Goal: Check status: Check status

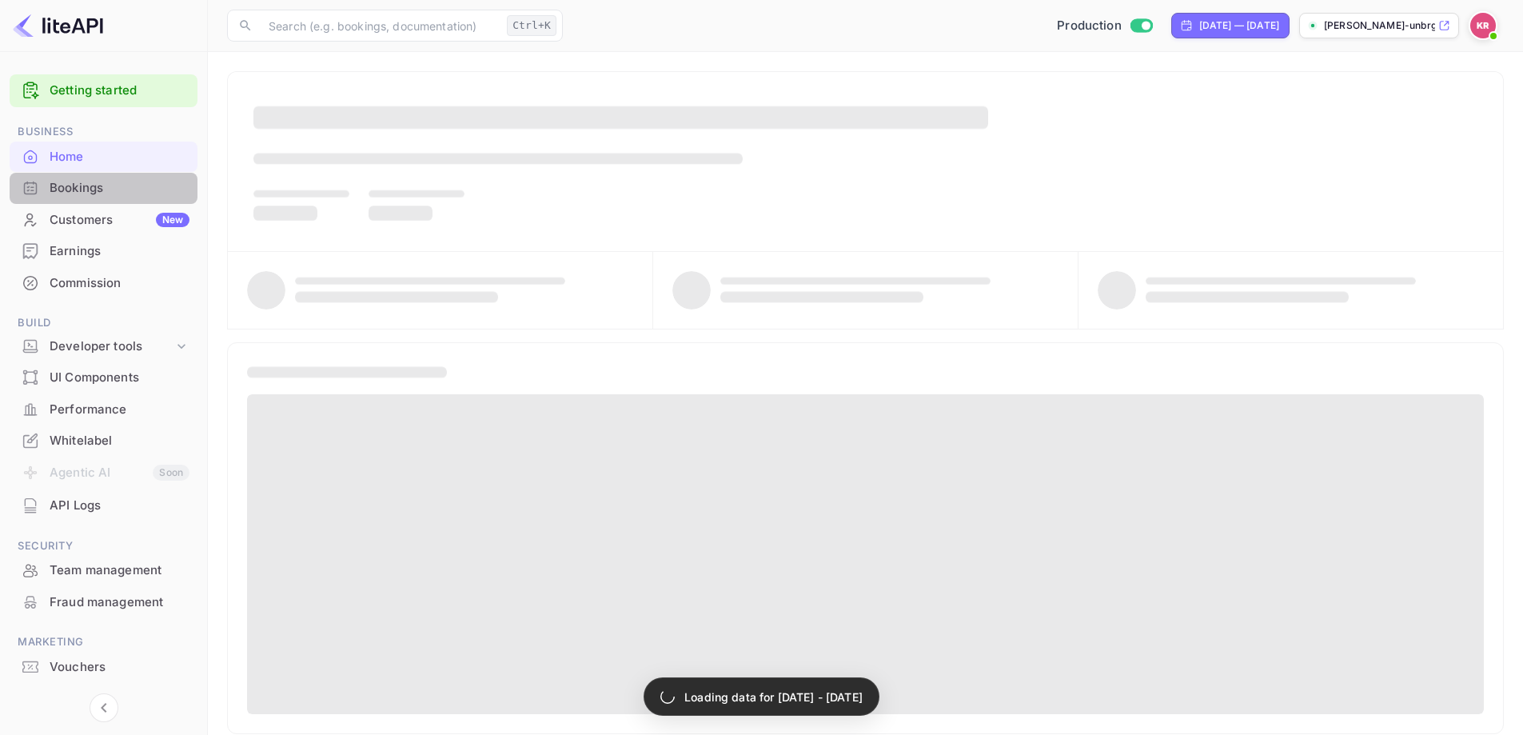
click at [84, 195] on div "Bookings" at bounding box center [120, 188] width 140 height 18
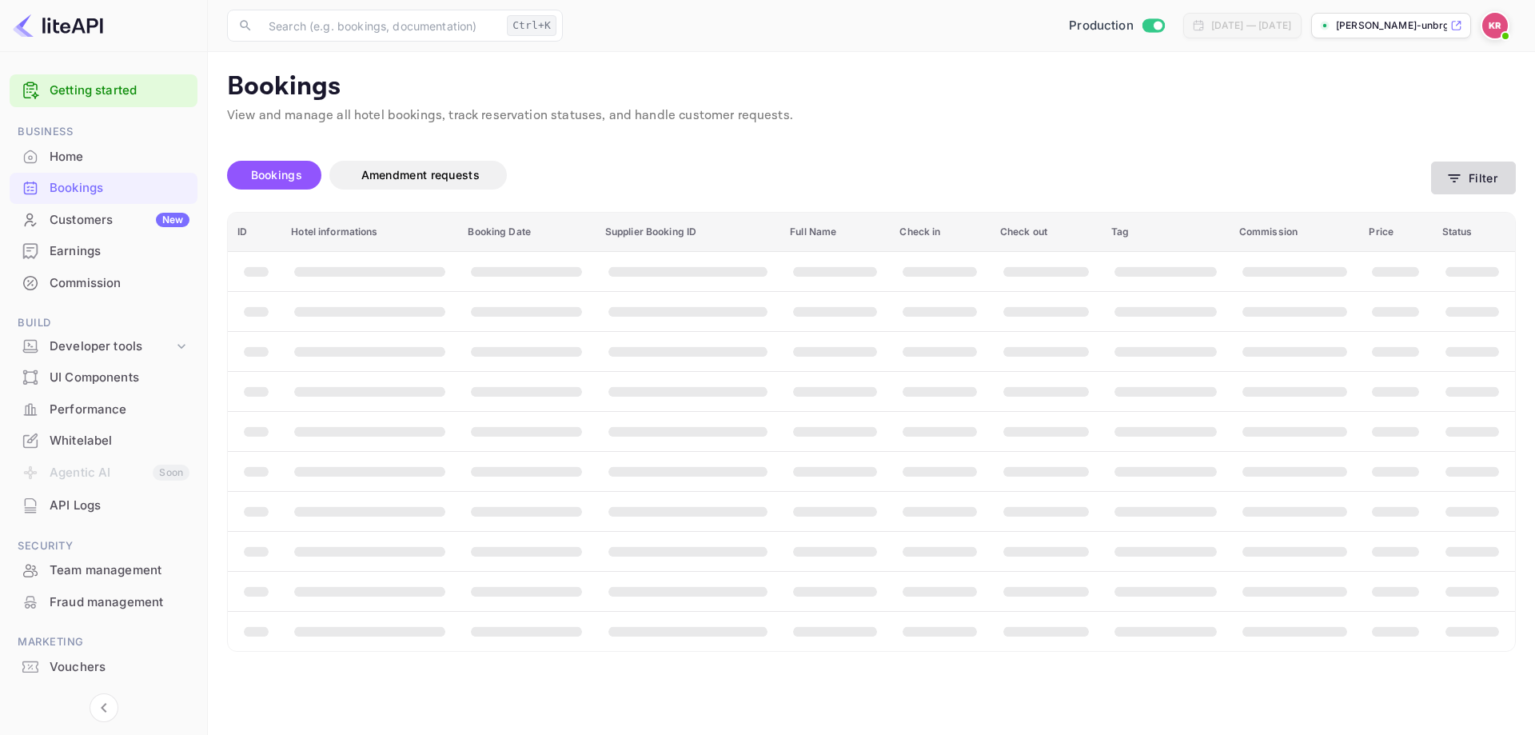
click at [1457, 167] on button "Filter" at bounding box center [1473, 178] width 85 height 33
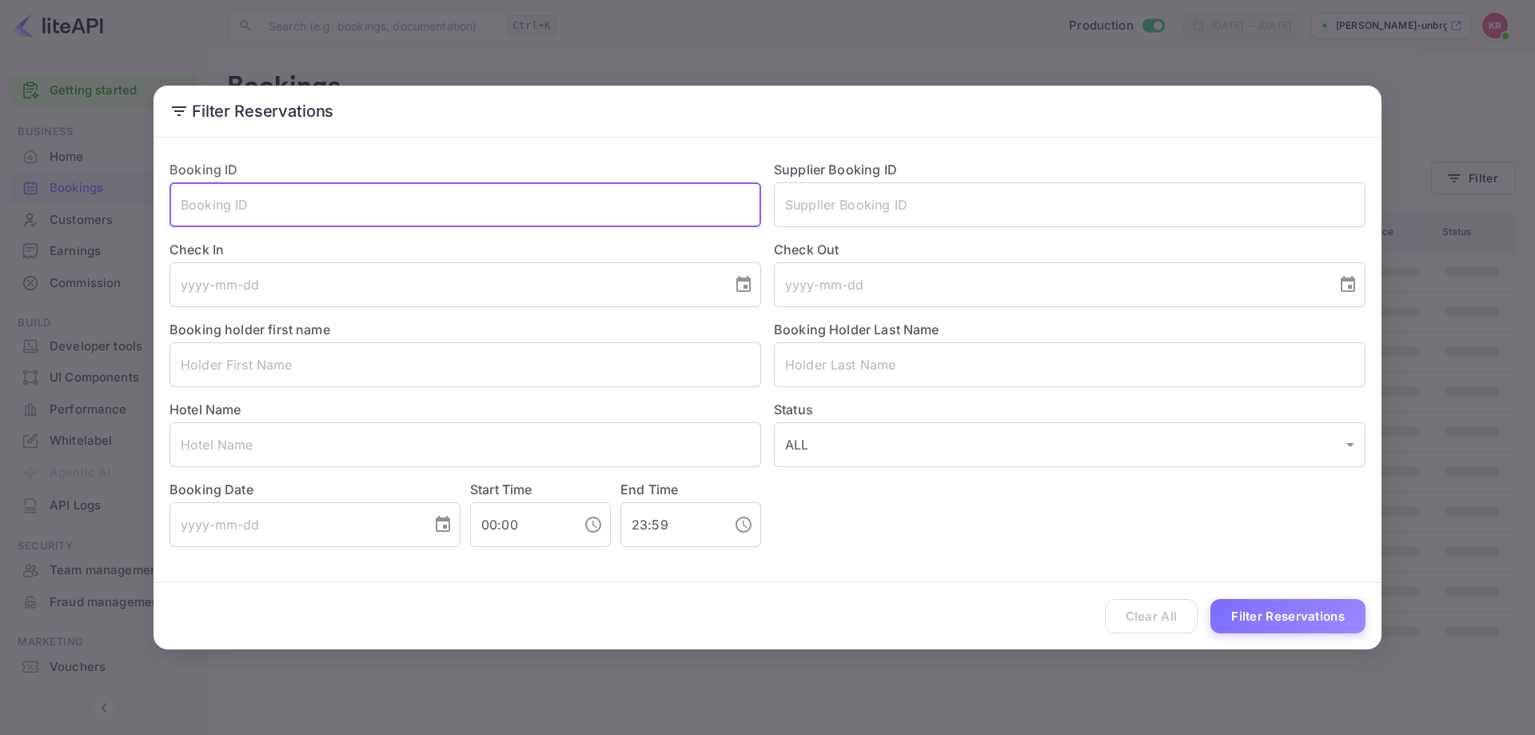
click at [533, 199] on input "text" at bounding box center [466, 204] width 592 height 45
paste input "6FM5CfQZy"
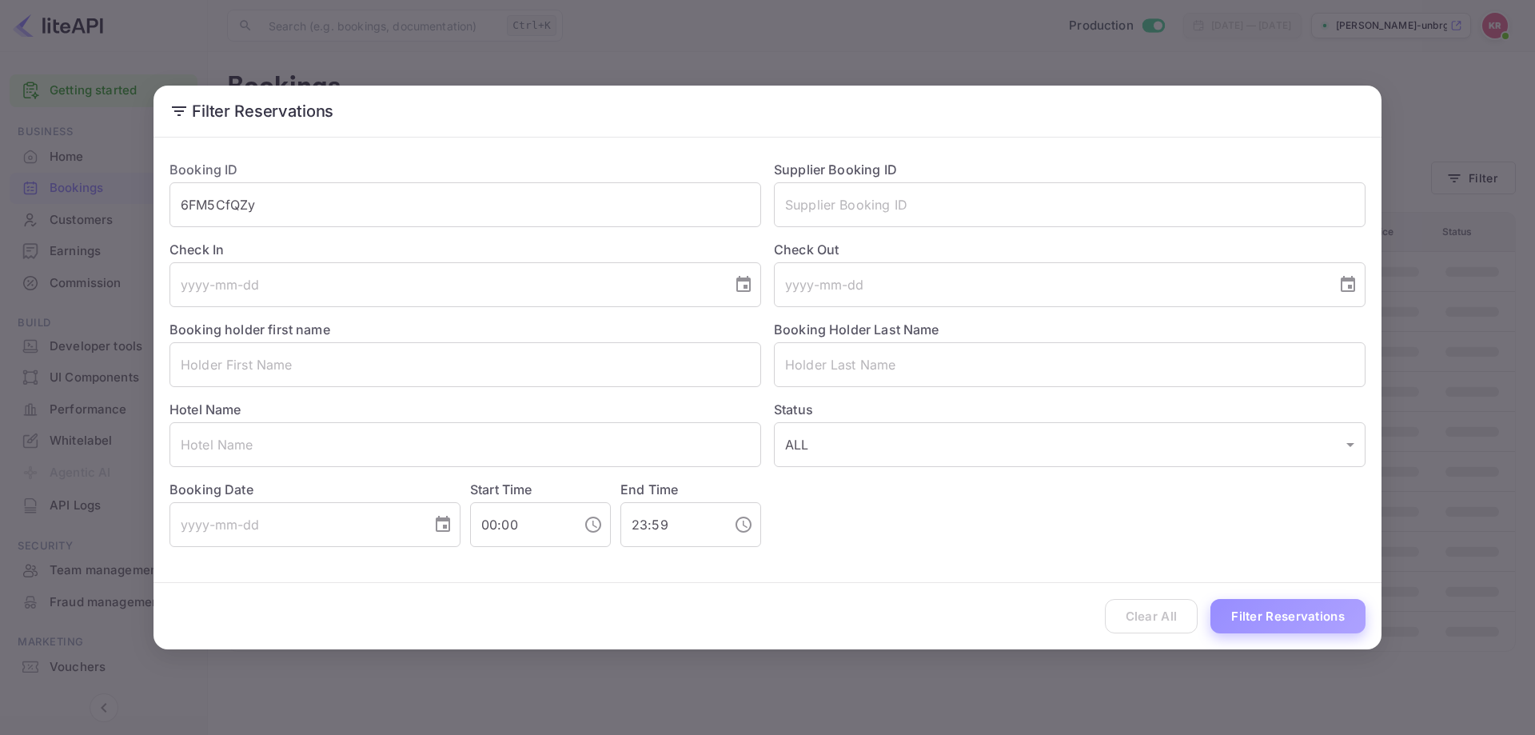
click at [1238, 607] on button "Filter Reservations" at bounding box center [1288, 616] width 155 height 34
click at [395, 212] on input "6FM5CfQZy" at bounding box center [466, 204] width 592 height 45
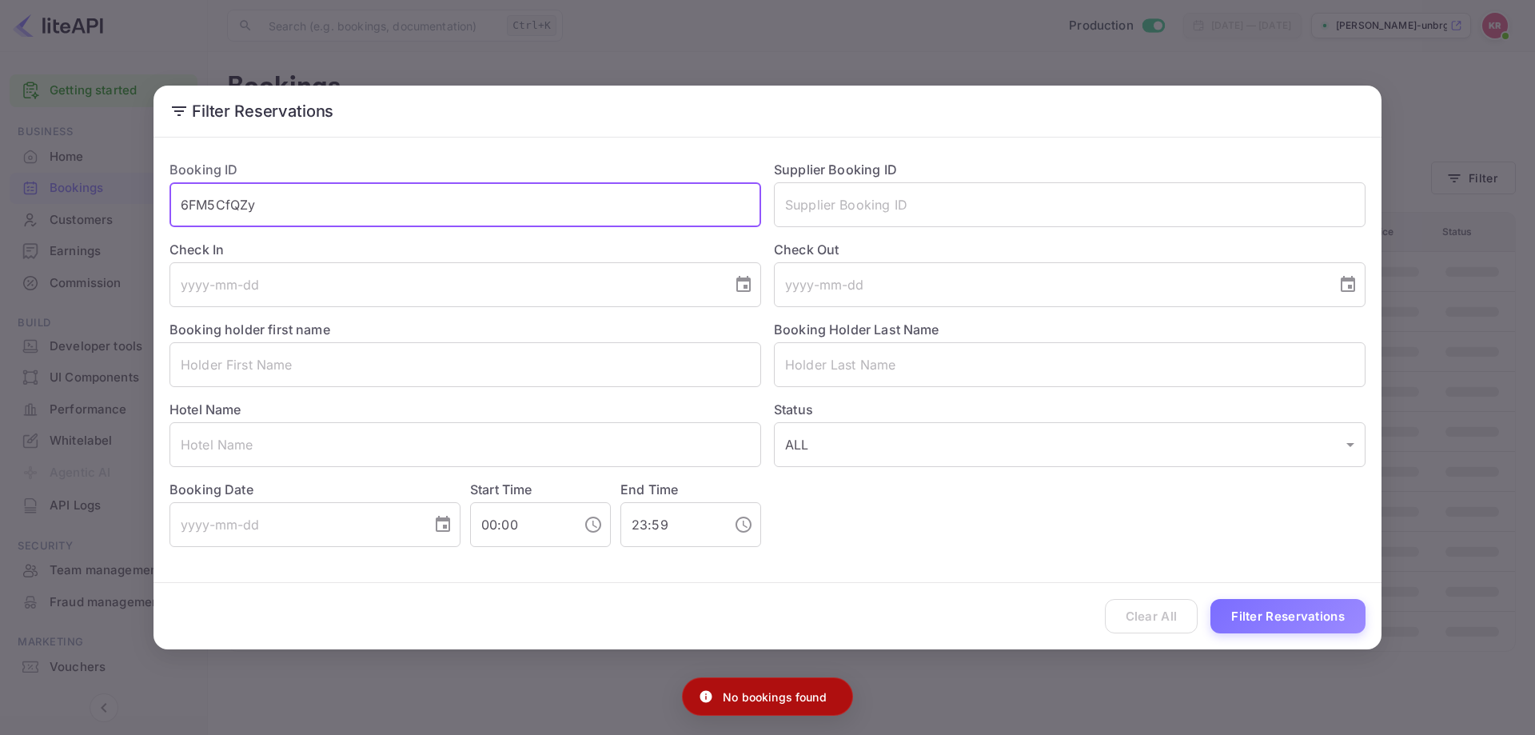
click at [1211, 599] on button "Filter Reservations" at bounding box center [1288, 616] width 155 height 34
type input "6FM5CfQZy"
click at [1303, 597] on div "Clear All Filter Reservations" at bounding box center [768, 616] width 1228 height 66
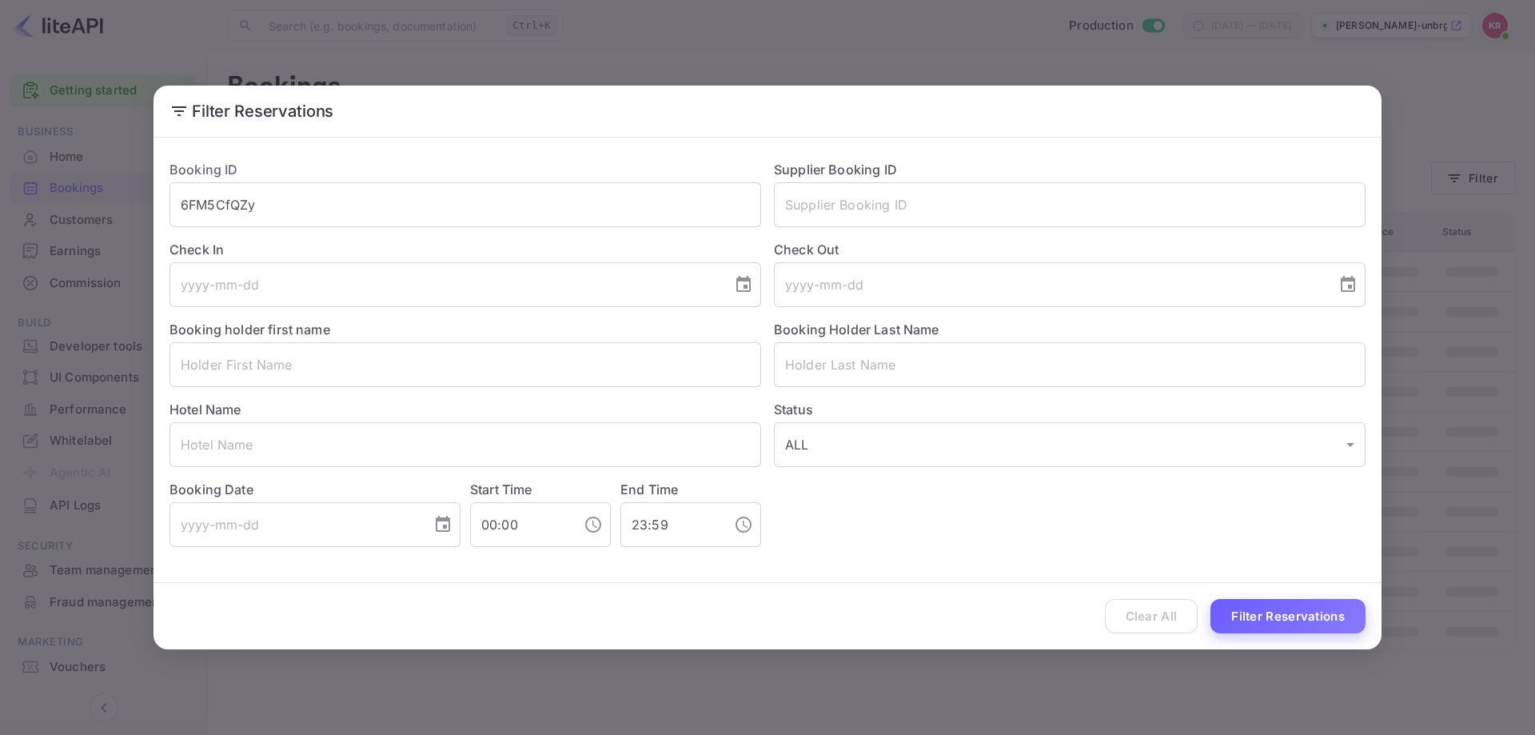
click at [1292, 616] on button "Filter Reservations" at bounding box center [1288, 616] width 155 height 34
click at [322, 215] on input "6FM5CfQZy" at bounding box center [466, 204] width 592 height 45
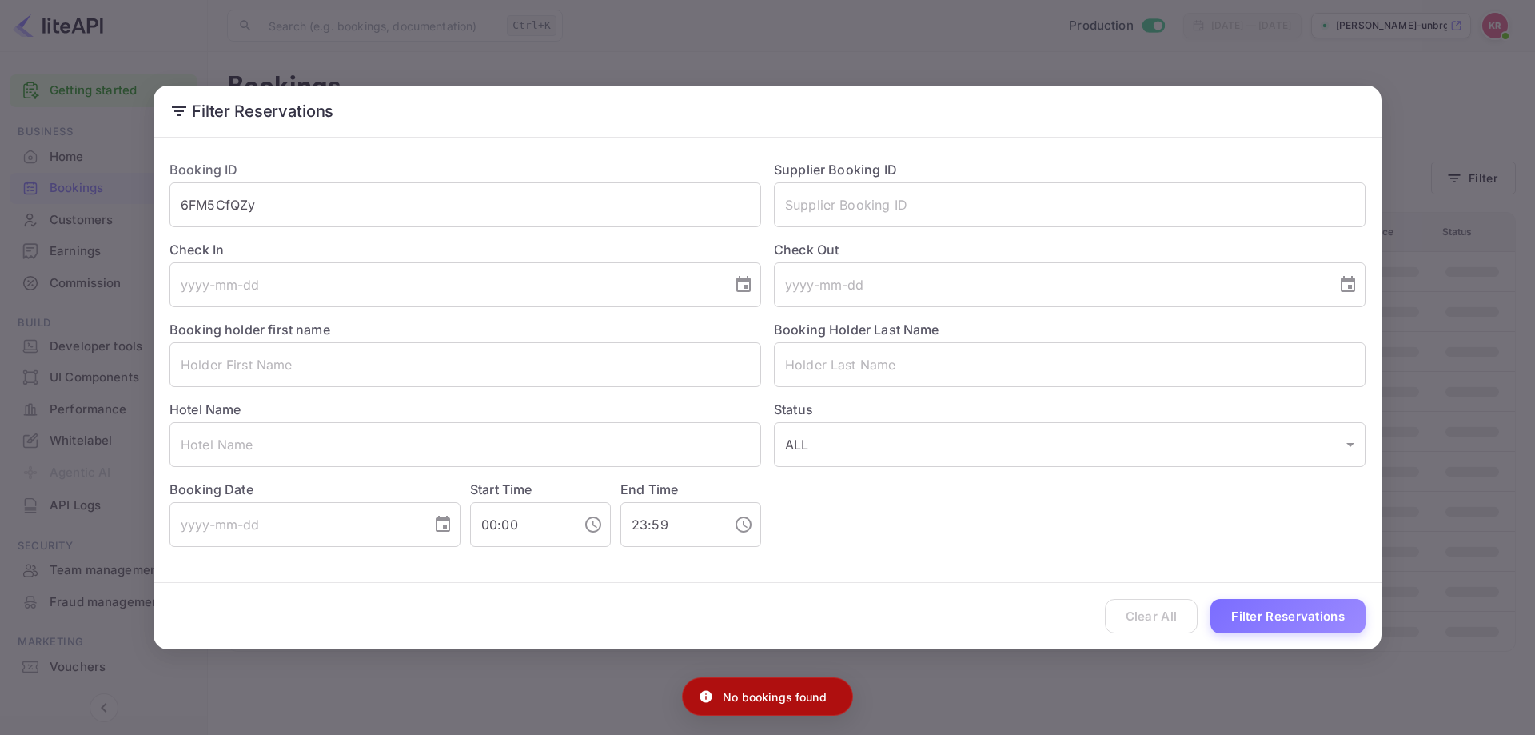
click at [1481, 303] on div "Filter Reservations Booking ID 6FM5CfQZy ​ Supplier Booking ID ​ Check In ​ Che…" at bounding box center [767, 367] width 1535 height 735
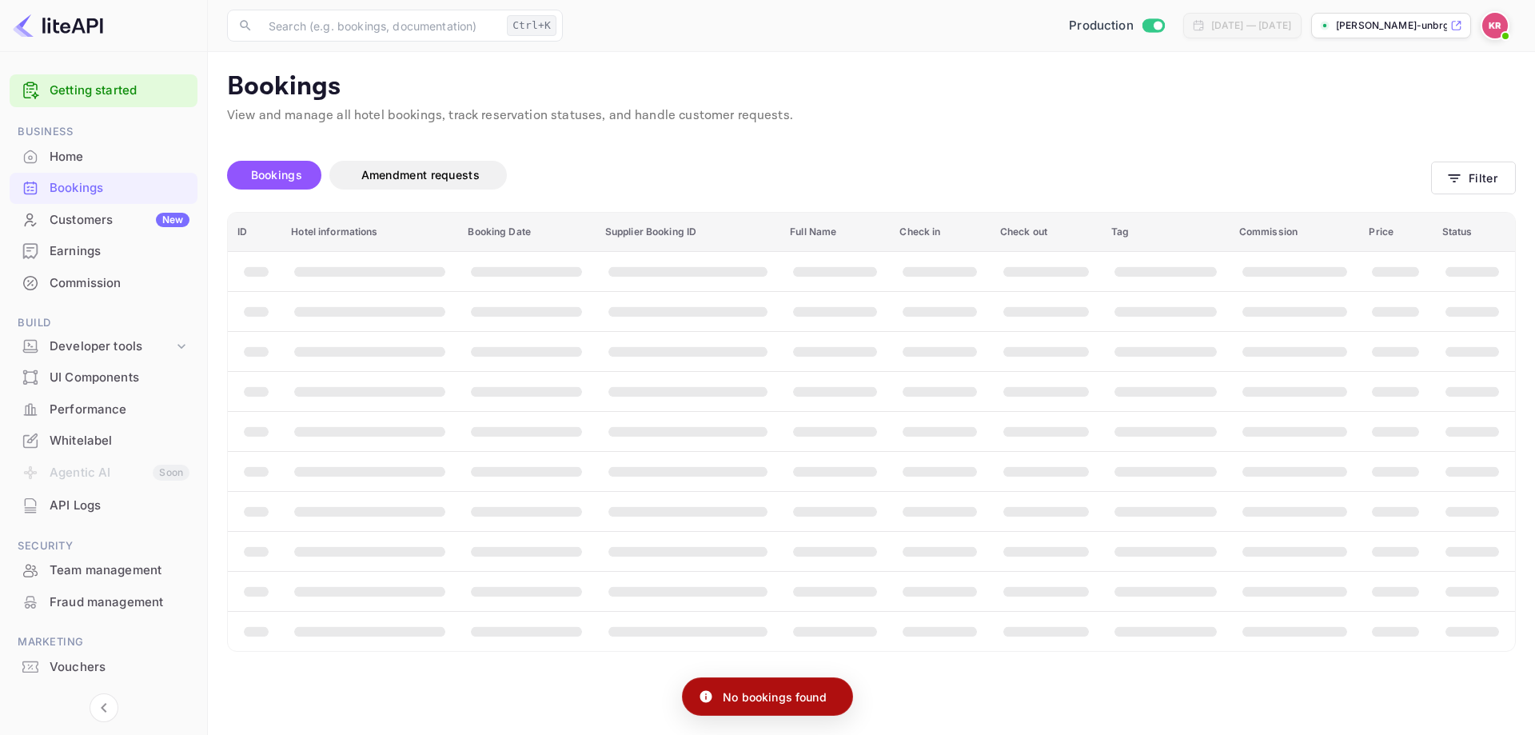
click at [1491, 25] on img at bounding box center [1496, 26] width 26 height 26
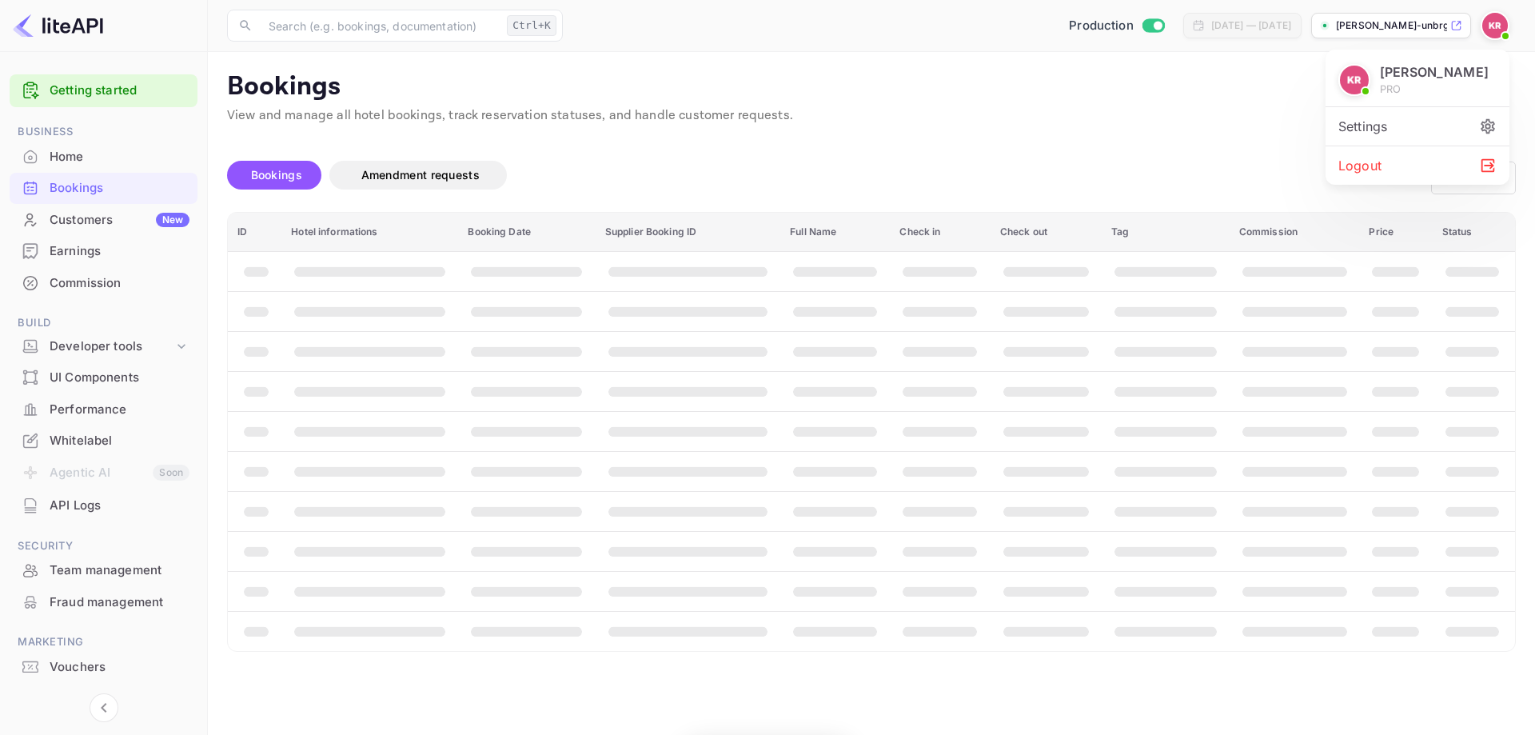
click at [1377, 160] on div "Logout" at bounding box center [1418, 165] width 184 height 38
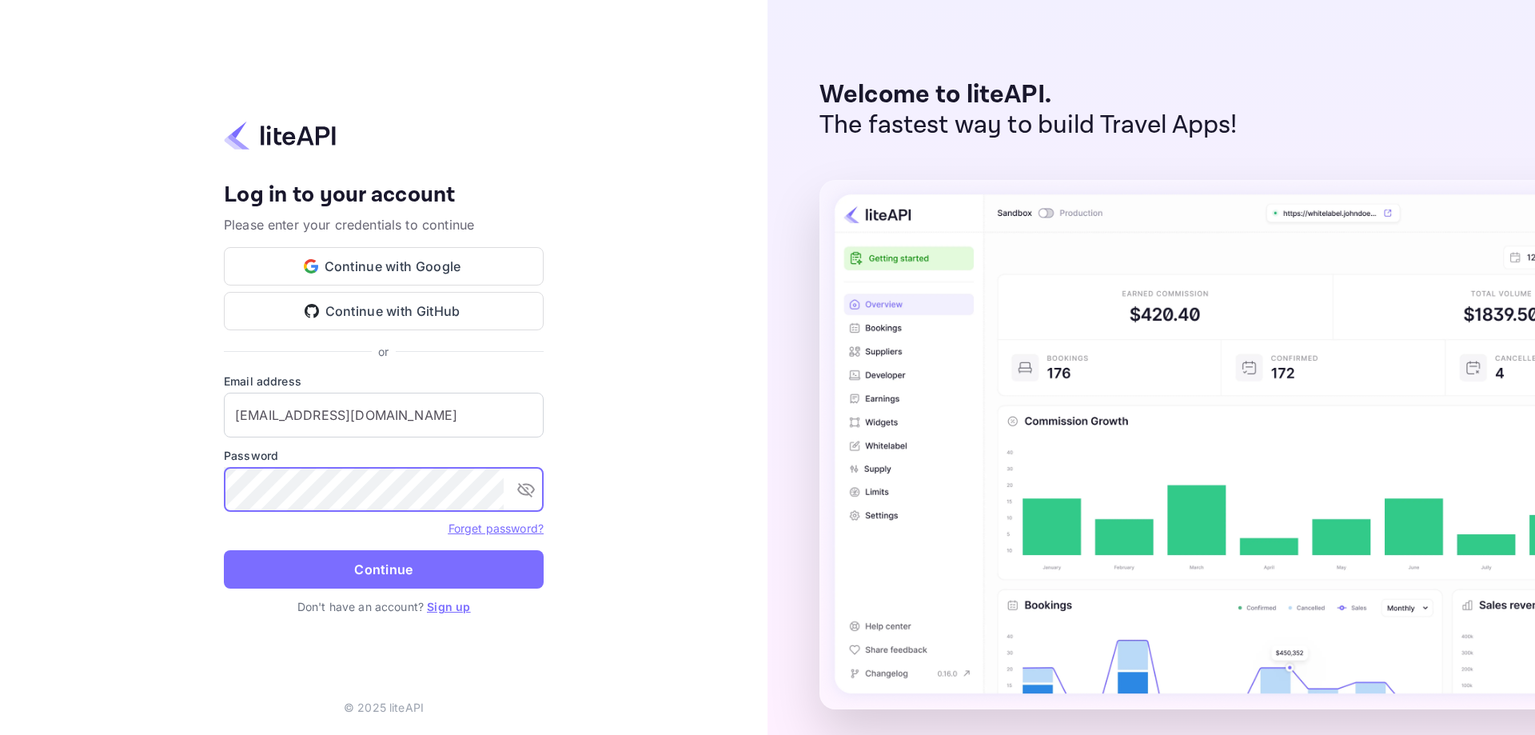
type input "[EMAIL_ADDRESS][DOMAIN_NAME]"
click at [372, 580] on button "Continue" at bounding box center [384, 569] width 320 height 38
